Goal: Transaction & Acquisition: Purchase product/service

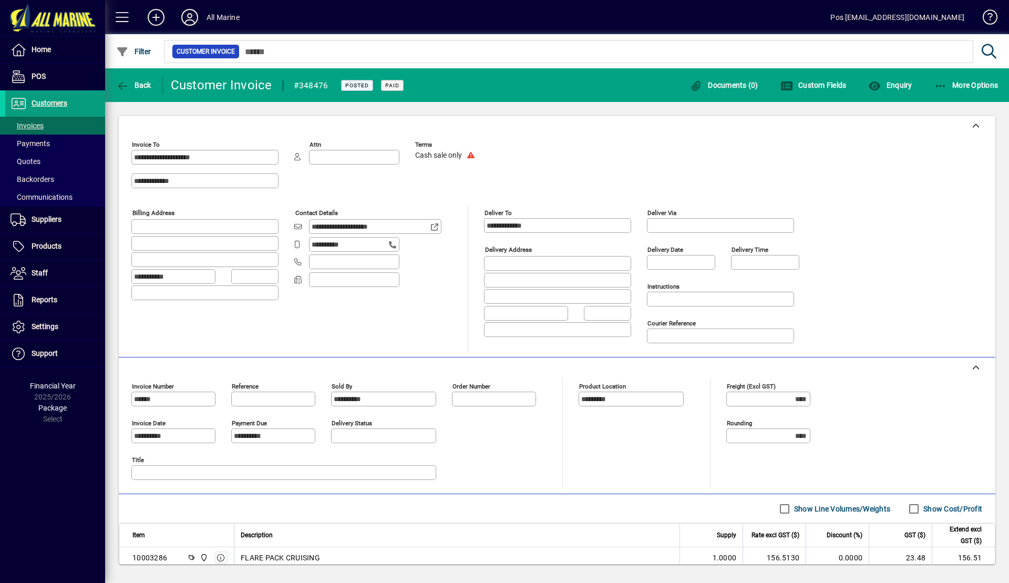
scroll to position [148, 0]
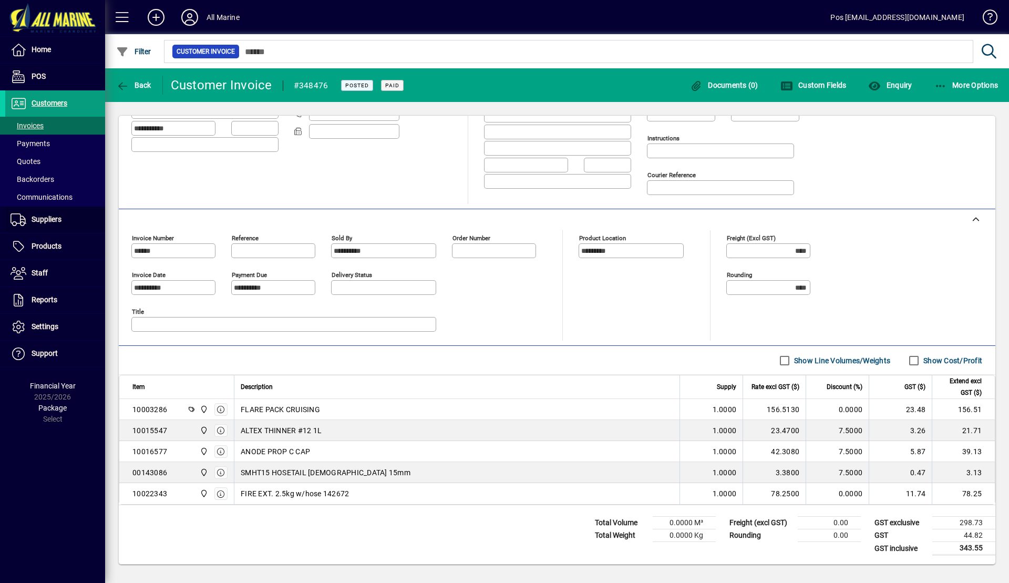
click at [44, 214] on span "Suppliers" at bounding box center [33, 219] width 56 height 13
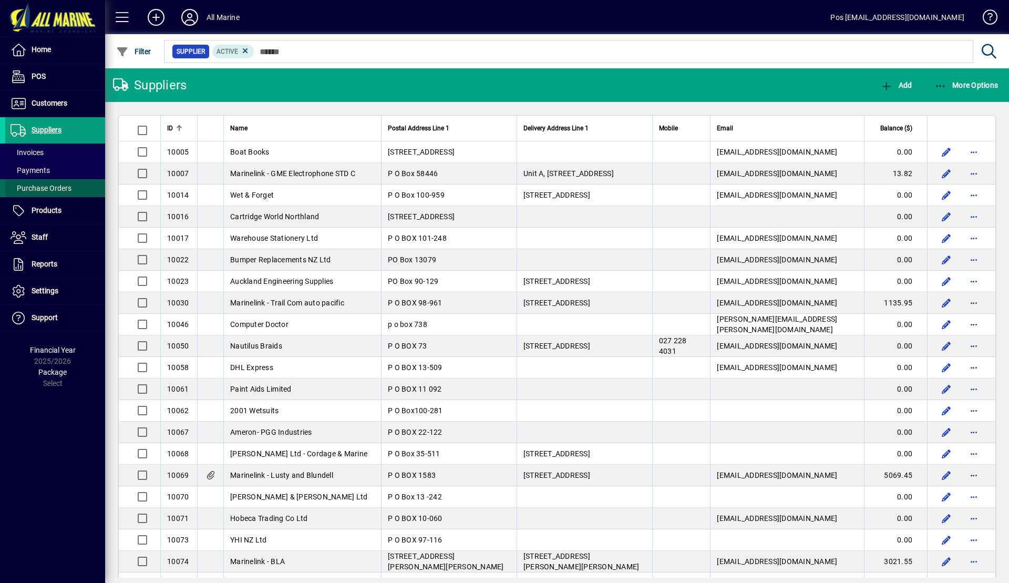
click at [45, 190] on span "Purchase Orders" at bounding box center [41, 188] width 61 height 8
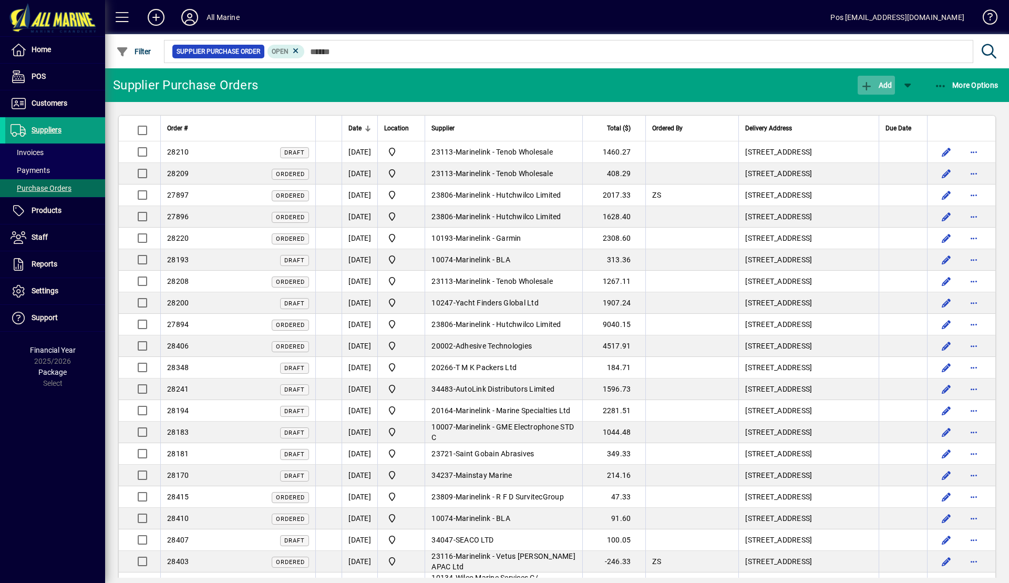
click at [880, 87] on span "Add" at bounding box center [876, 85] width 32 height 8
